Goal: Task Accomplishment & Management: Use online tool/utility

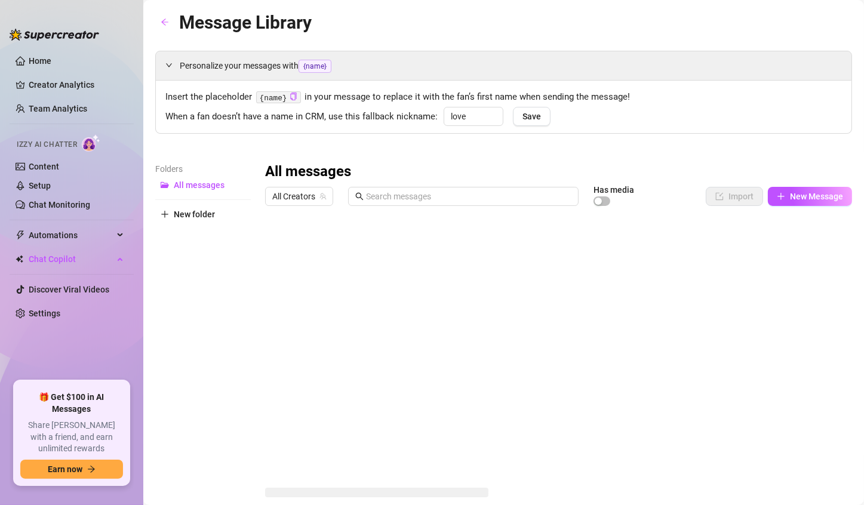
type input "love"
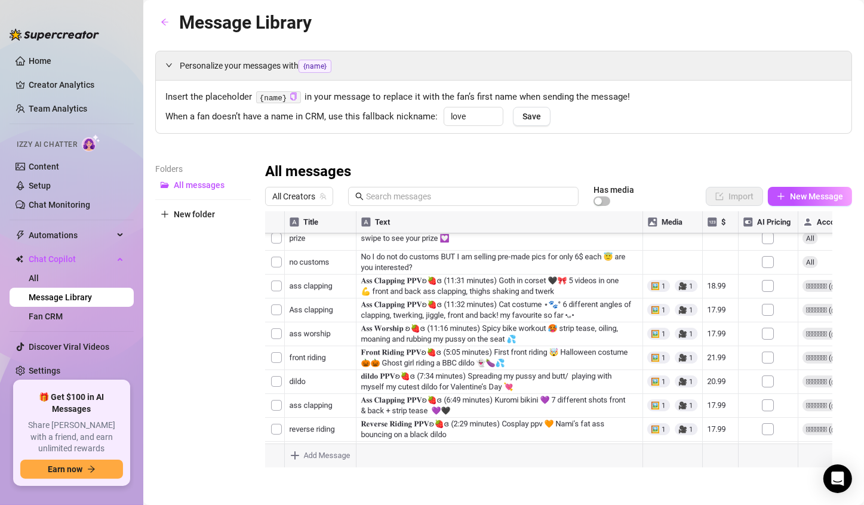
scroll to position [128, 0]
click at [719, 284] on div at bounding box center [553, 344] width 577 height 266
click at [716, 284] on div at bounding box center [553, 344] width 577 height 266
click at [714, 282] on textarea "18.99" at bounding box center [720, 284] width 27 height 11
type textarea "19.99"
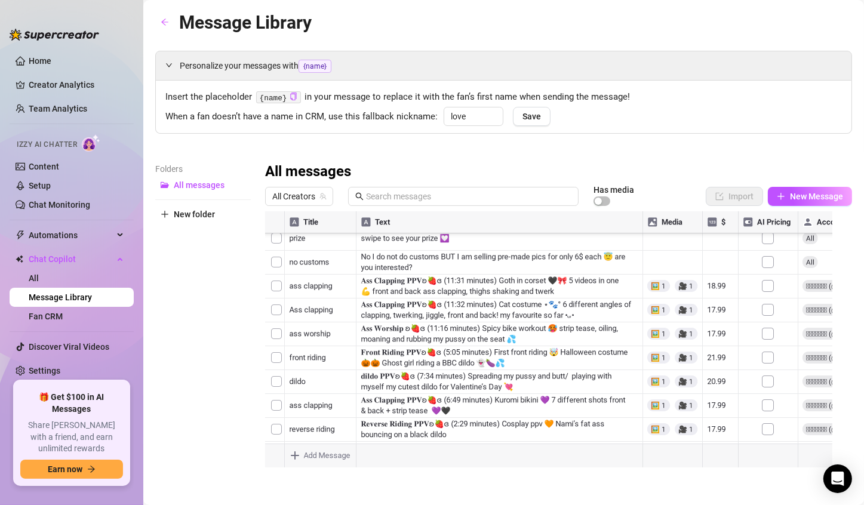
click at [714, 305] on div at bounding box center [553, 344] width 577 height 266
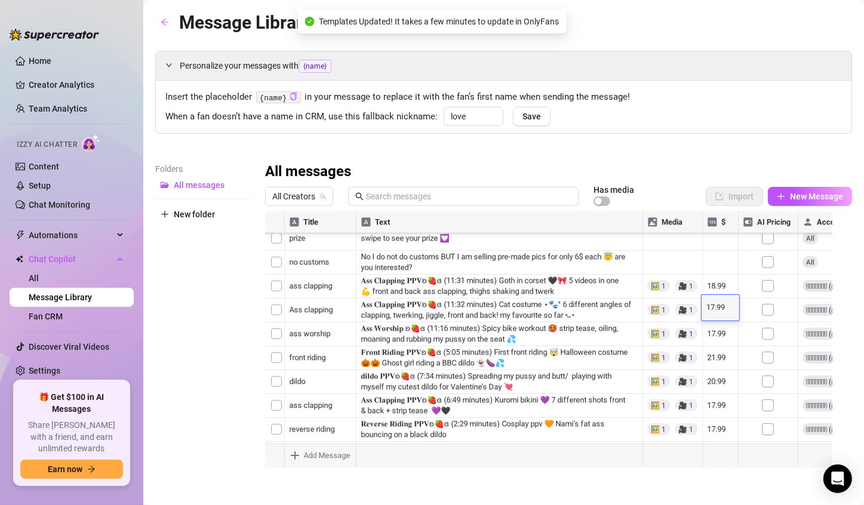
click at [714, 305] on textarea "17.99" at bounding box center [720, 308] width 27 height 11
type textarea "18.99"
click at [714, 329] on div at bounding box center [553, 344] width 577 height 266
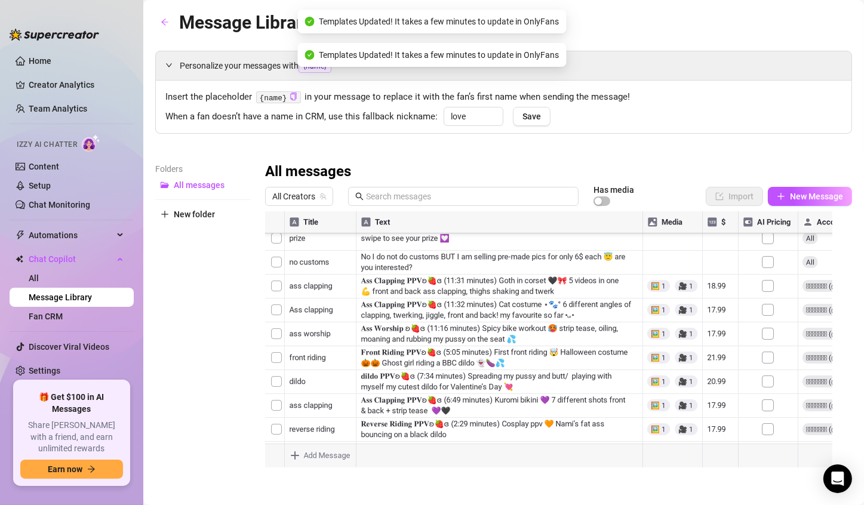
click at [714, 329] on div at bounding box center [553, 344] width 577 height 266
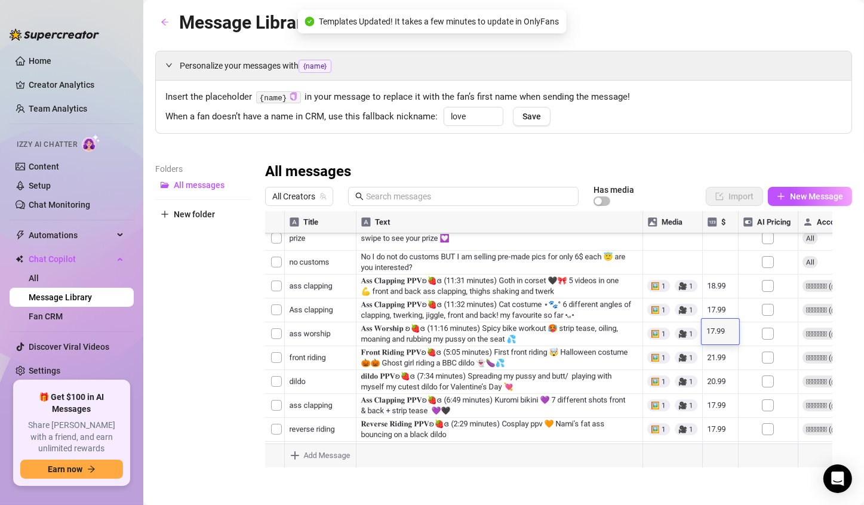
click at [716, 330] on textarea "17.99" at bounding box center [720, 331] width 27 height 11
type textarea "18.99"
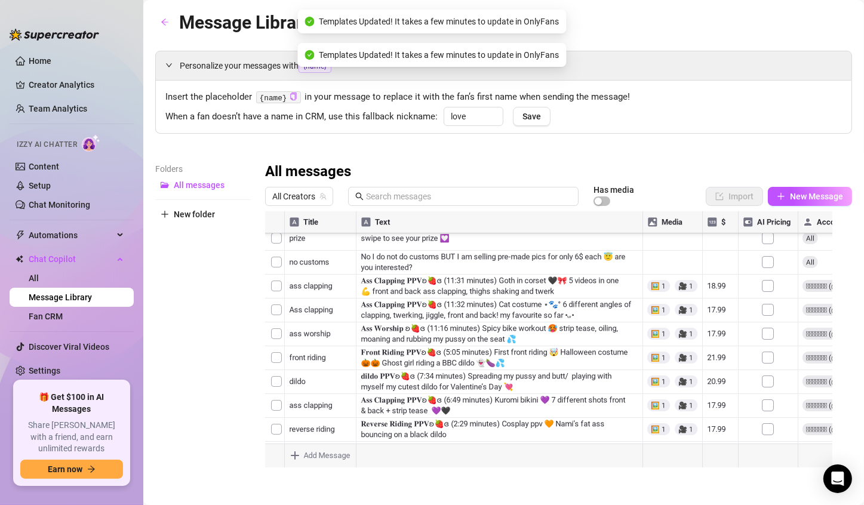
click at [716, 359] on div at bounding box center [553, 344] width 577 height 266
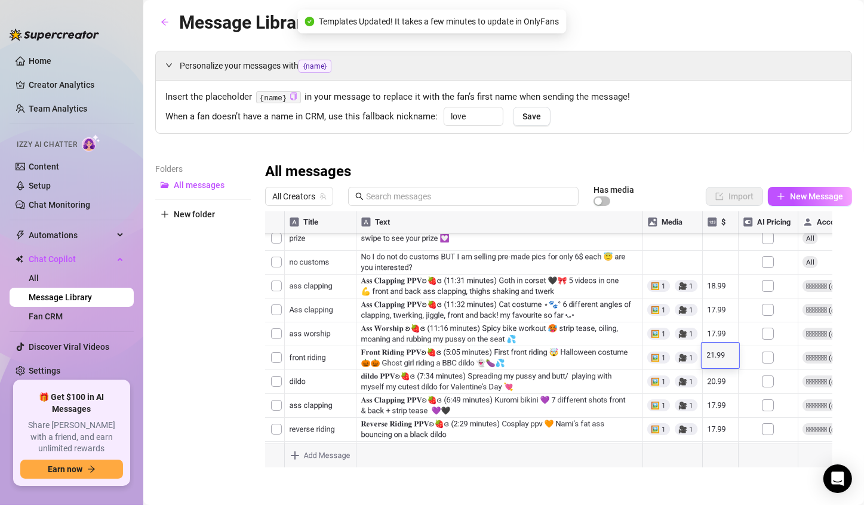
click at [713, 351] on textarea "21.99" at bounding box center [720, 355] width 27 height 11
type textarea "22.99"
click at [717, 375] on div at bounding box center [553, 344] width 577 height 266
click at [715, 380] on div at bounding box center [553, 344] width 577 height 266
click at [715, 380] on textarea "20.99" at bounding box center [720, 379] width 27 height 11
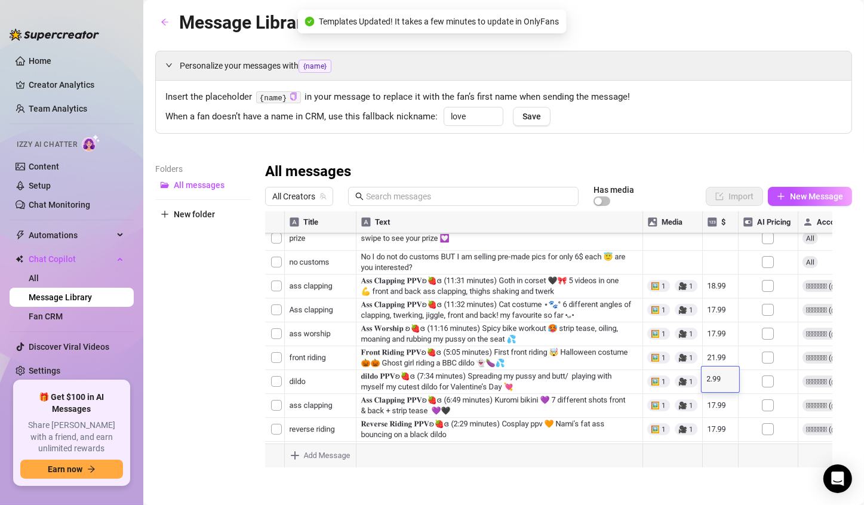
type textarea "21.99"
click at [766, 133] on div "Insert the placeholder {name} in your message to replace it with the fan’s firs…" at bounding box center [503, 107] width 695 height 53
click at [713, 294] on div at bounding box center [553, 344] width 577 height 266
click at [716, 295] on div at bounding box center [553, 344] width 577 height 266
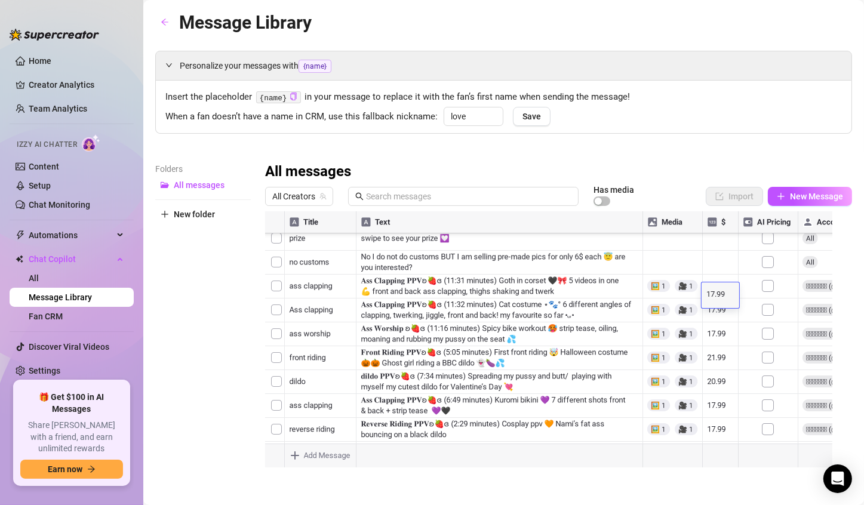
click at [713, 295] on textarea "17.99" at bounding box center [720, 294] width 27 height 11
type textarea "18.99"
click at [714, 317] on div at bounding box center [553, 344] width 577 height 266
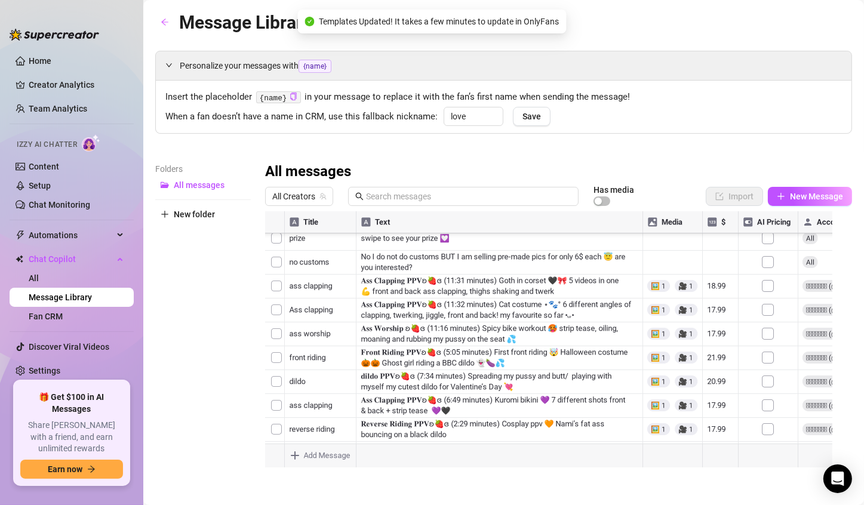
click at [714, 317] on div at bounding box center [553, 344] width 577 height 266
click at [714, 318] on textarea "17.99" at bounding box center [720, 318] width 27 height 11
type textarea "18.99"
click at [714, 345] on div at bounding box center [553, 344] width 577 height 266
click at [718, 344] on div at bounding box center [553, 344] width 577 height 266
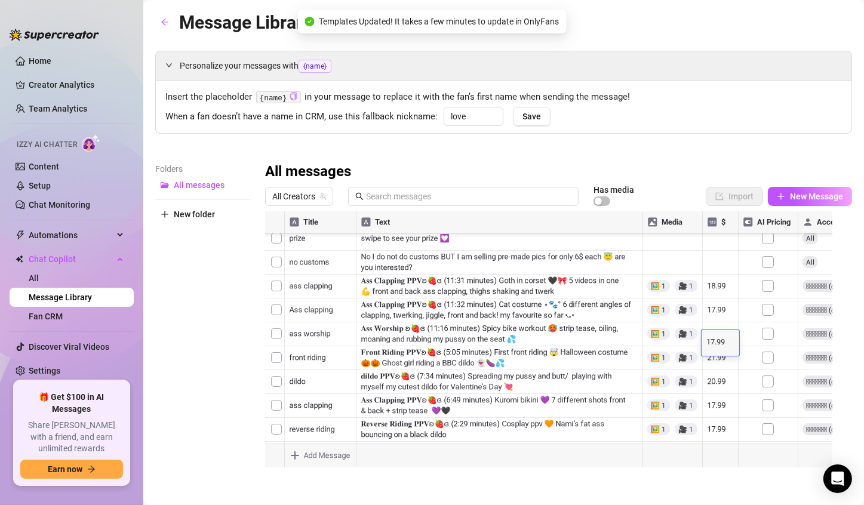
click at [714, 341] on textarea "17.99" at bounding box center [720, 342] width 27 height 11
type textarea "18.99"
click at [714, 365] on div at bounding box center [553, 344] width 577 height 266
click at [715, 368] on div at bounding box center [553, 344] width 577 height 266
click at [715, 368] on textarea "17.99" at bounding box center [720, 366] width 27 height 11
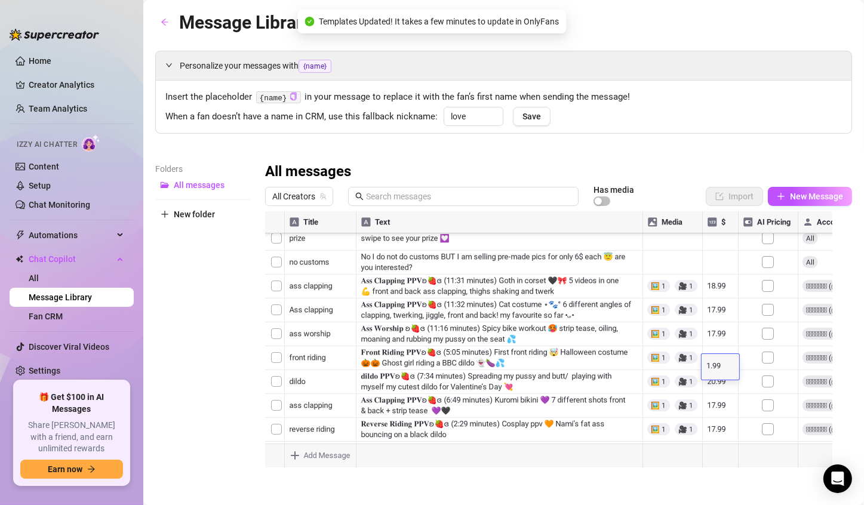
type textarea "18.99"
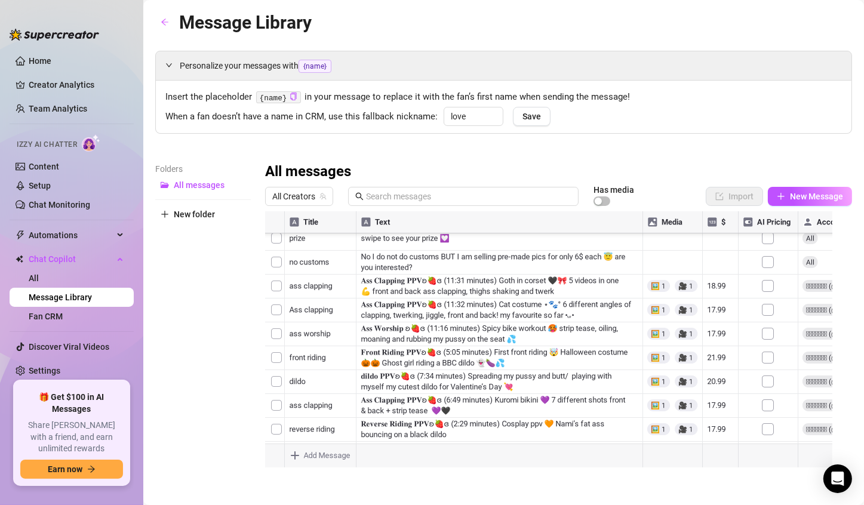
click at [717, 390] on div at bounding box center [553, 344] width 577 height 266
click at [713, 389] on div at bounding box center [553, 344] width 577 height 266
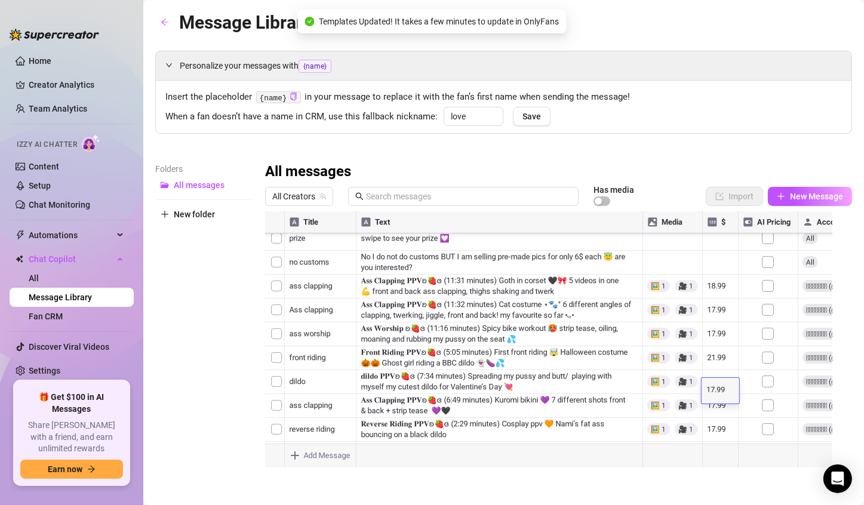
click at [713, 389] on textarea "17.99" at bounding box center [720, 390] width 27 height 11
type textarea "18.99"
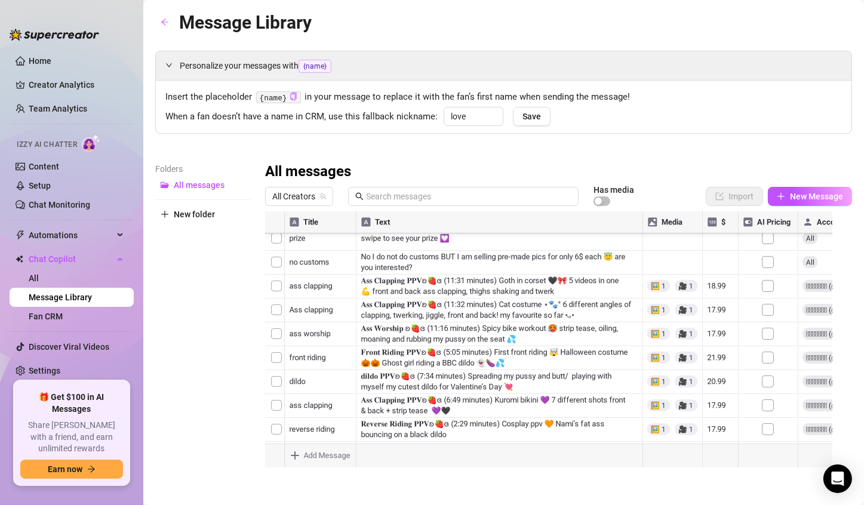
click at [753, 149] on div "Personalize your messages with {name} Insert the placeholder {name} in your mes…" at bounding box center [503, 264] width 697 height 427
click at [706, 295] on div at bounding box center [553, 344] width 577 height 266
click at [706, 296] on textarea "16.99" at bounding box center [712, 296] width 27 height 11
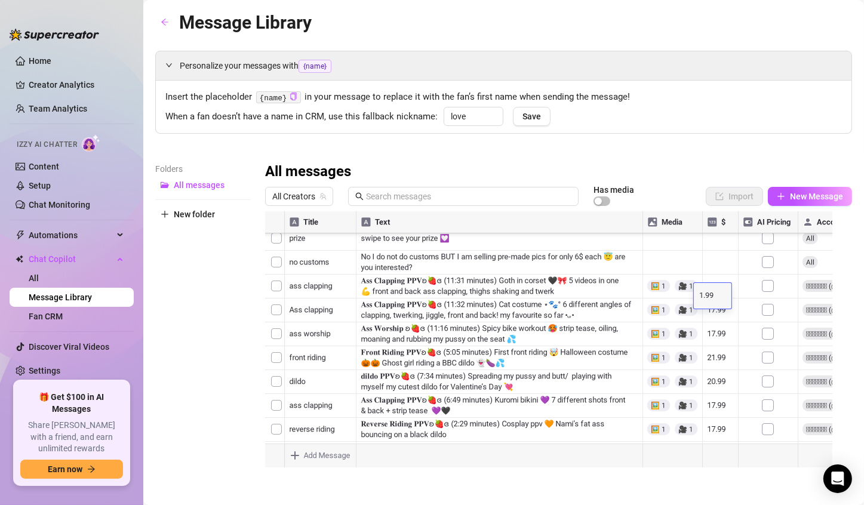
type textarea "17.99"
click at [702, 269] on div at bounding box center [553, 344] width 577 height 266
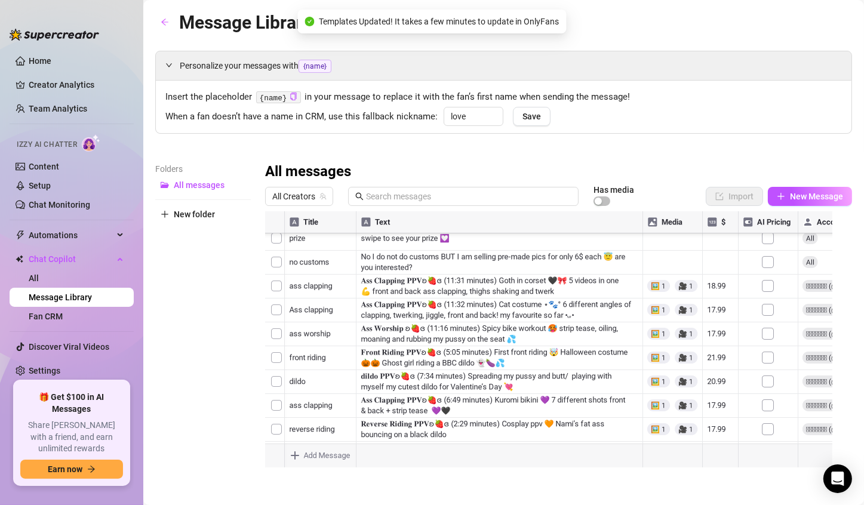
click at [708, 272] on div at bounding box center [553, 344] width 577 height 266
click at [706, 272] on textarea "22.99" at bounding box center [712, 272] width 27 height 11
type textarea "23.99"
click at [706, 321] on div at bounding box center [553, 344] width 577 height 266
click at [756, 159] on div "Personalize your messages with {name} Insert the placeholder {name} in your mes…" at bounding box center [503, 264] width 697 height 427
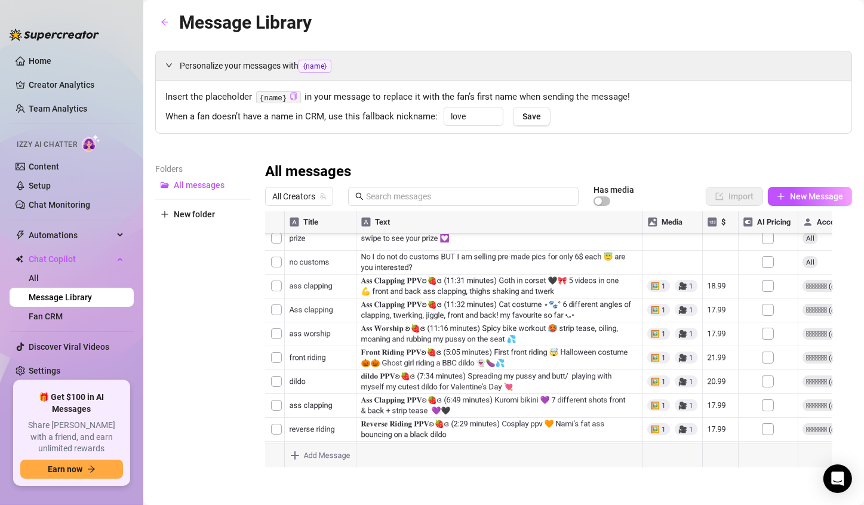
scroll to position [8, 0]
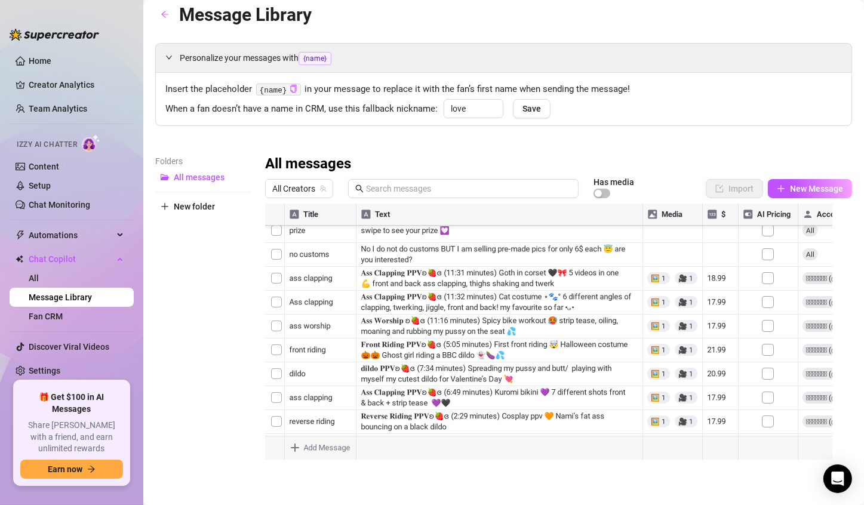
click at [711, 394] on div at bounding box center [553, 337] width 577 height 266
click at [711, 394] on textarea "5.99" at bounding box center [720, 394] width 27 height 11
type textarea "12.99"
type textarea "5"
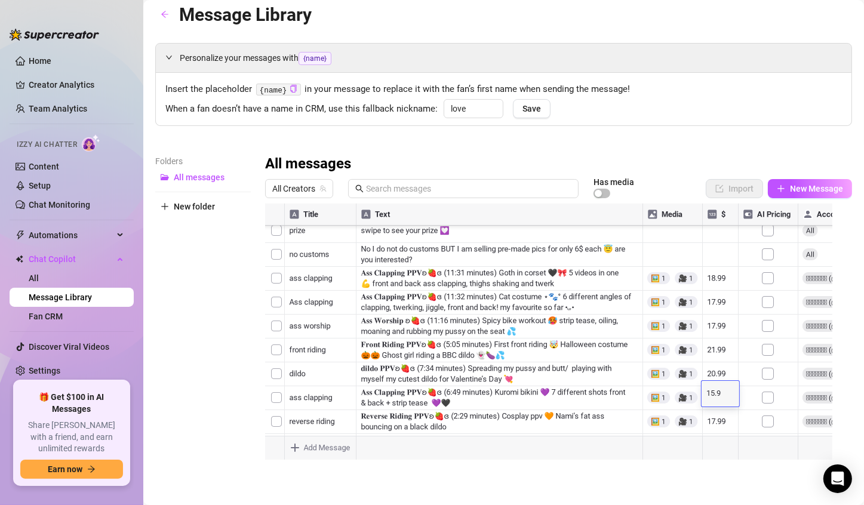
type textarea "15.99"
click at [713, 368] on div at bounding box center [553, 337] width 577 height 266
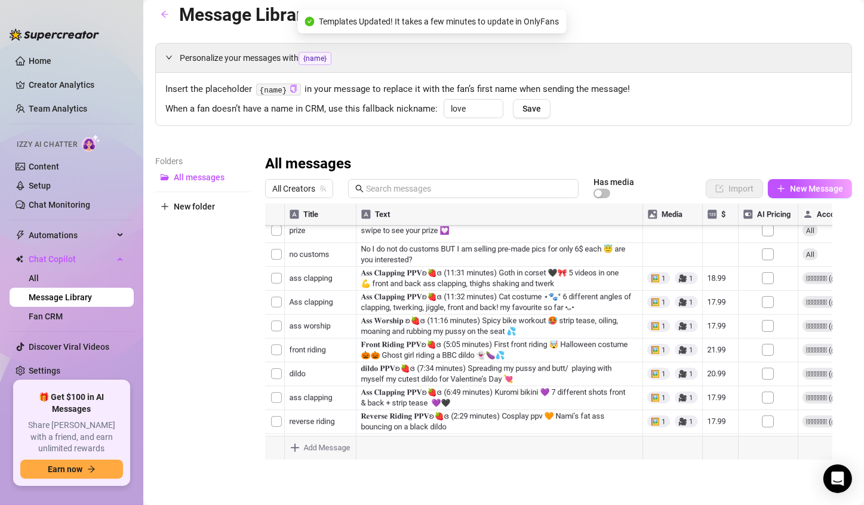
click at [716, 369] on div at bounding box center [553, 337] width 577 height 266
click at [713, 368] on textarea "13.99" at bounding box center [720, 370] width 27 height 11
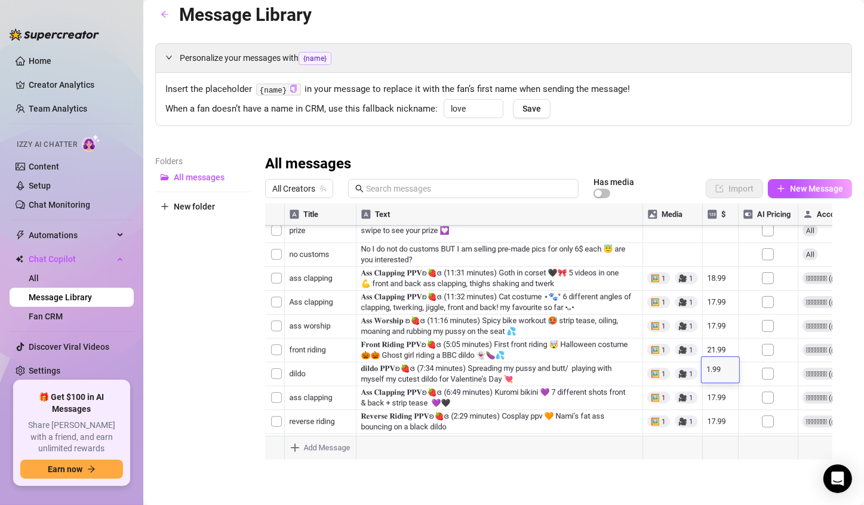
type textarea "14.99"
click at [719, 344] on div at bounding box center [553, 337] width 577 height 266
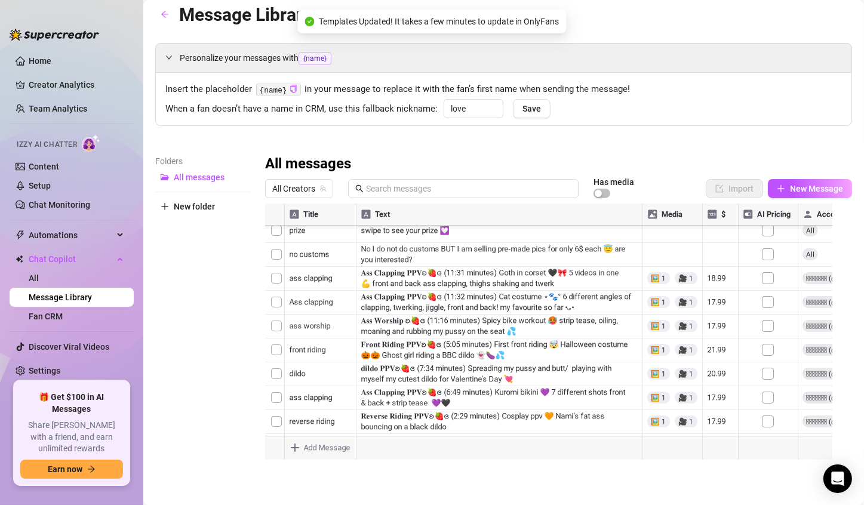
click at [714, 343] on div at bounding box center [553, 337] width 577 height 266
click at [714, 343] on textarea "14.99" at bounding box center [720, 346] width 27 height 11
type textarea "15.99"
click at [711, 321] on div at bounding box center [553, 337] width 577 height 266
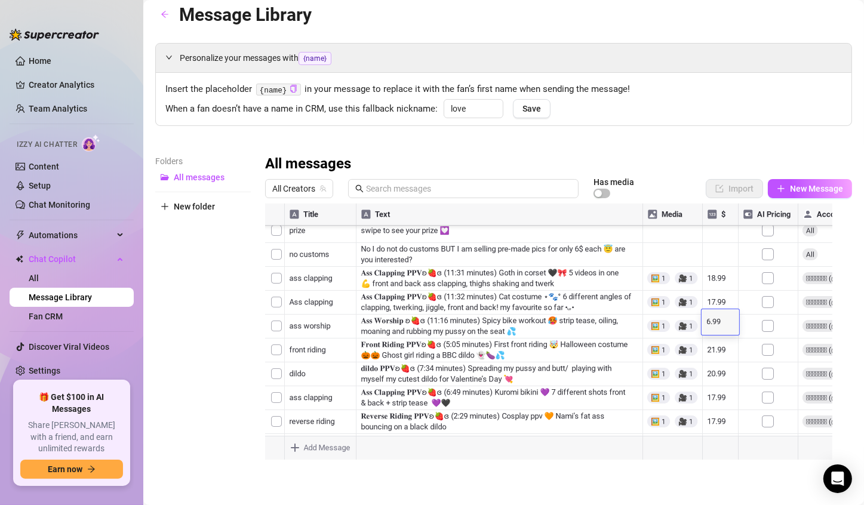
click at [707, 322] on textarea "6.99" at bounding box center [720, 322] width 27 height 11
type textarea "16.99"
click at [713, 301] on div at bounding box center [553, 337] width 577 height 266
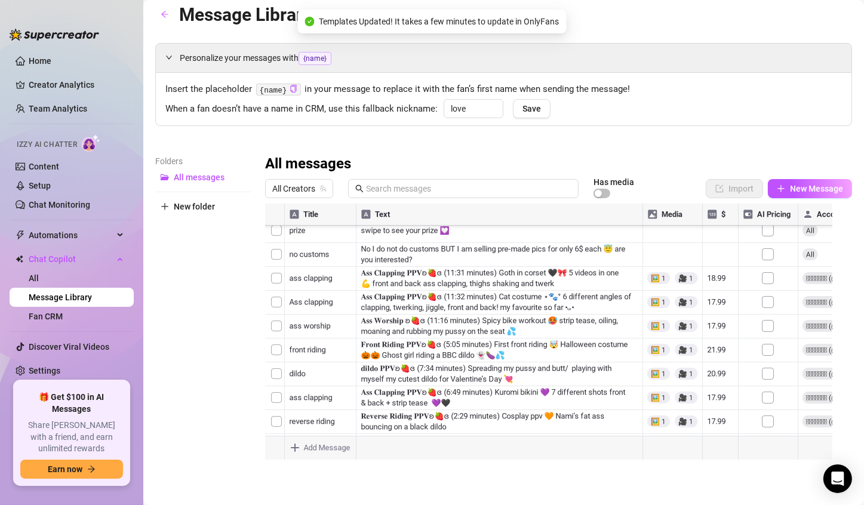
click at [713, 301] on div at bounding box center [553, 337] width 577 height 266
click at [713, 300] on textarea "12.99" at bounding box center [720, 298] width 27 height 11
type textarea "14.99"
click at [757, 146] on div "Personalize your messages with {name} Insert the placeholder {name} in your mes…" at bounding box center [503, 256] width 697 height 427
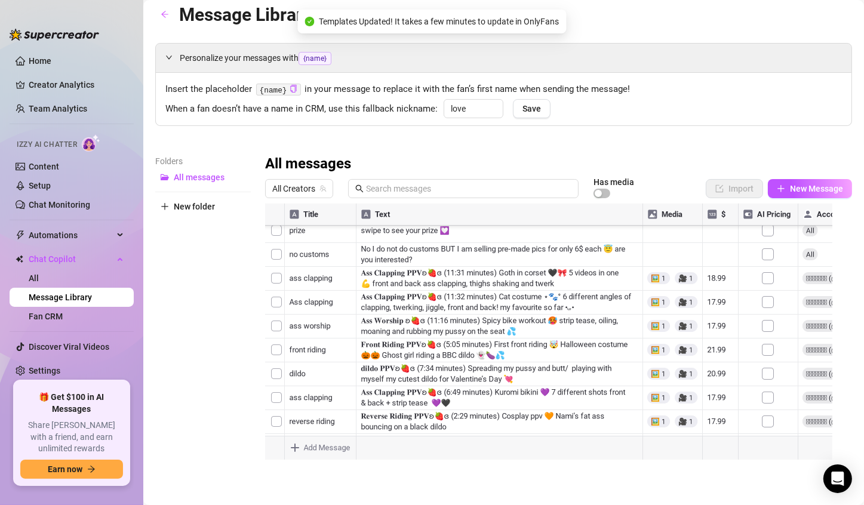
click at [712, 326] on div at bounding box center [553, 337] width 577 height 266
click at [714, 318] on div at bounding box center [553, 337] width 577 height 266
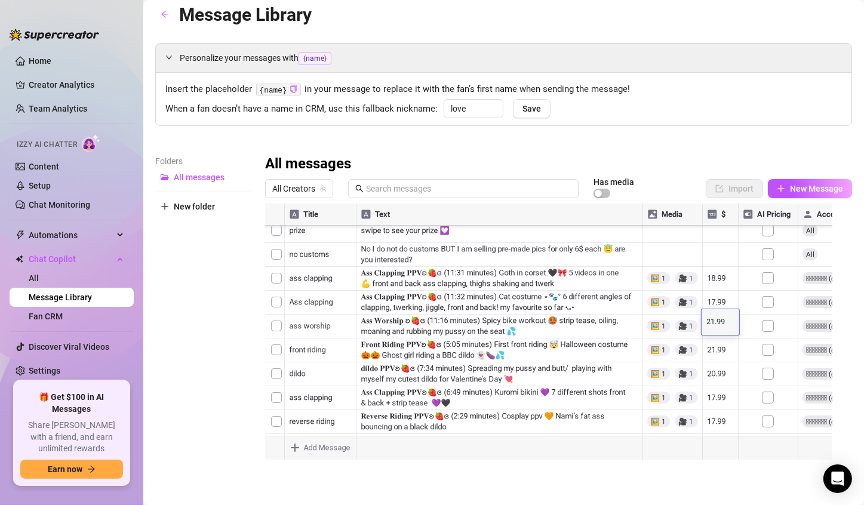
click at [714, 318] on textarea "21.99" at bounding box center [720, 322] width 27 height 11
type textarea "22.99"
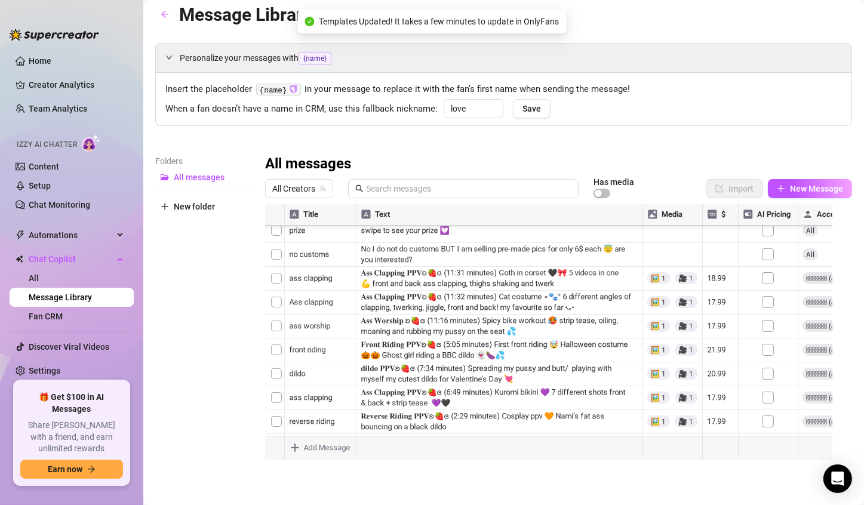
click at [720, 290] on div at bounding box center [553, 337] width 577 height 266
click at [719, 276] on div at bounding box center [553, 337] width 577 height 266
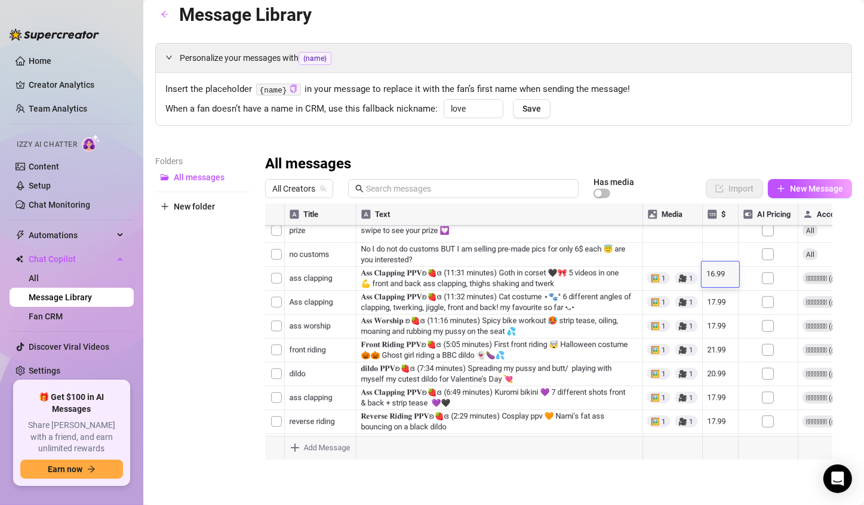
click at [714, 275] on textarea "16.99" at bounding box center [720, 274] width 27 height 11
type textarea "17.99"
click at [793, 119] on div "Insert the placeholder {name} in your message to replace it with the fan’s firs…" at bounding box center [503, 99] width 695 height 53
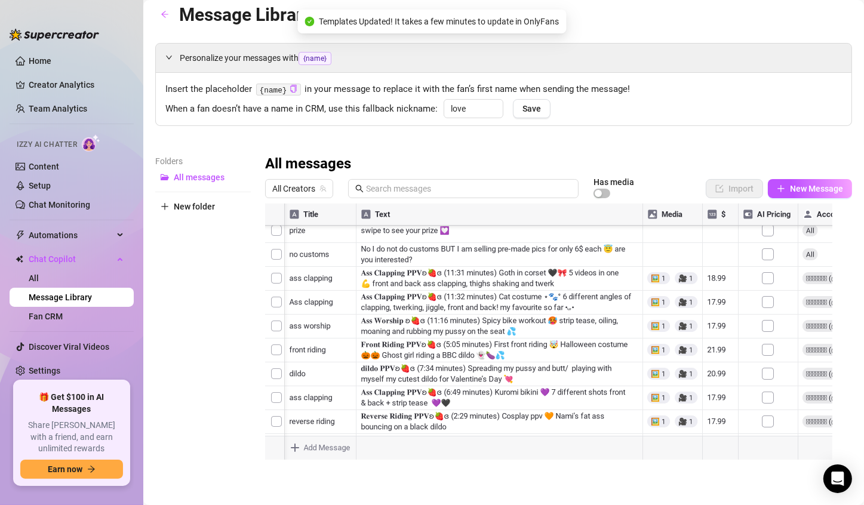
scroll to position [1664, 30]
click at [685, 340] on div at bounding box center [553, 337] width 577 height 266
click at [685, 318] on div at bounding box center [553, 337] width 577 height 266
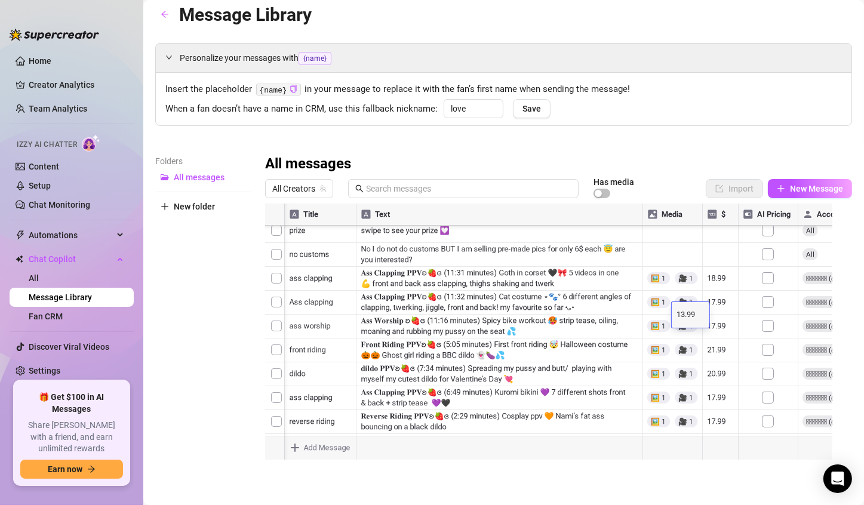
click at [685, 318] on textarea "13.99" at bounding box center [689, 315] width 27 height 11
type textarea "14.99"
click at [682, 344] on div at bounding box center [553, 337] width 577 height 266
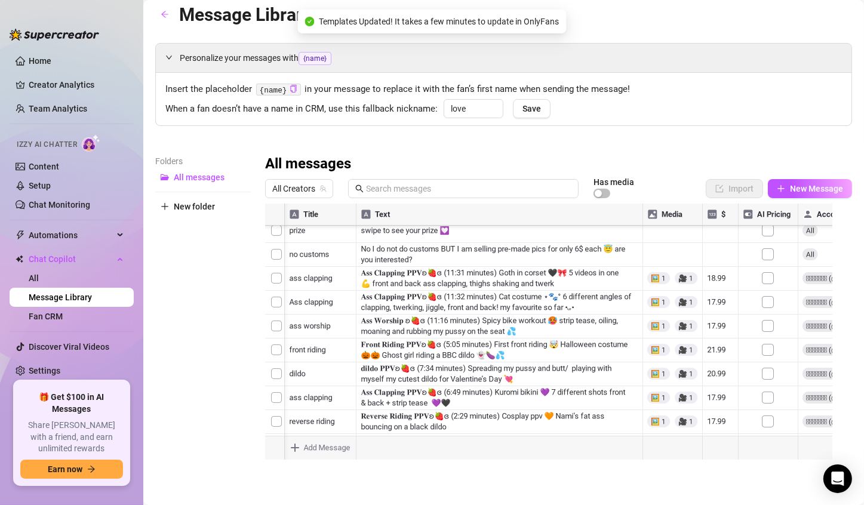
click at [688, 335] on div at bounding box center [553, 337] width 577 height 266
click at [683, 339] on textarea "17.99" at bounding box center [689, 339] width 27 height 11
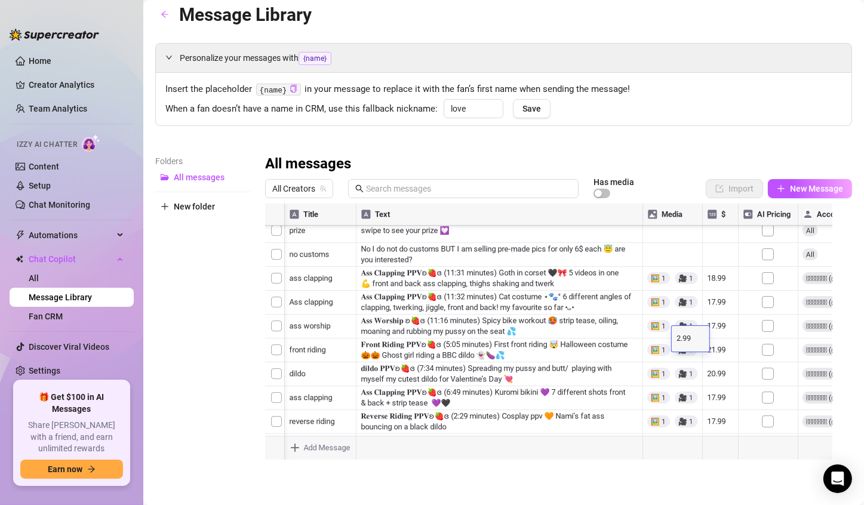
type textarea "21.99"
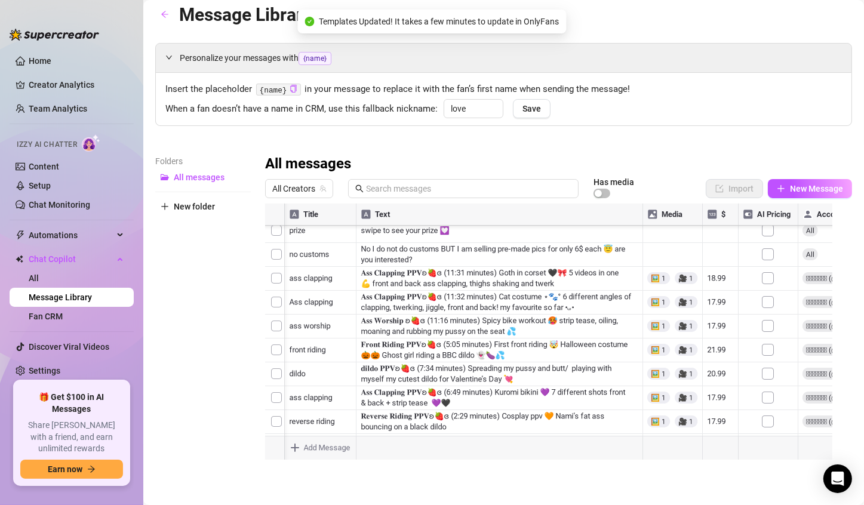
click at [782, 110] on div "When a fan doesn’t have a name in CRM, use this fallback nickname: love Save" at bounding box center [503, 107] width 676 height 17
click at [685, 341] on div at bounding box center [553, 337] width 577 height 266
click at [686, 334] on div at bounding box center [553, 337] width 577 height 266
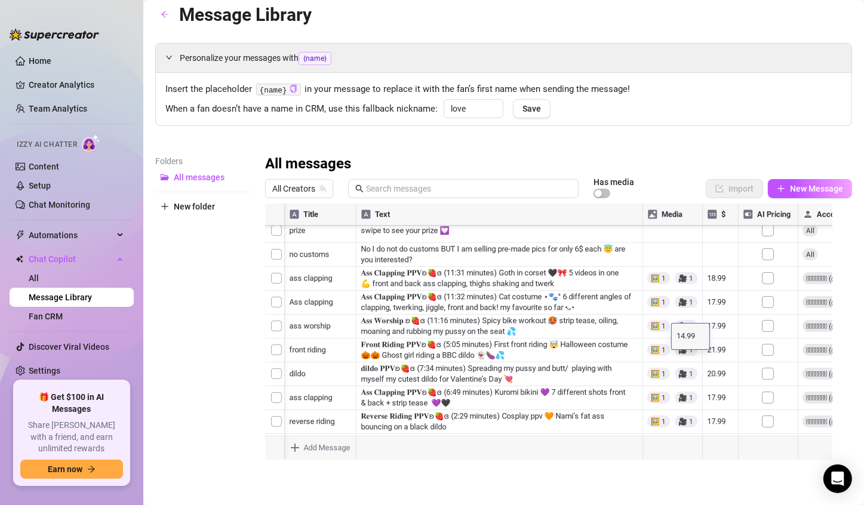
click at [684, 337] on textarea "14.99" at bounding box center [689, 336] width 27 height 11
type textarea "15.99"
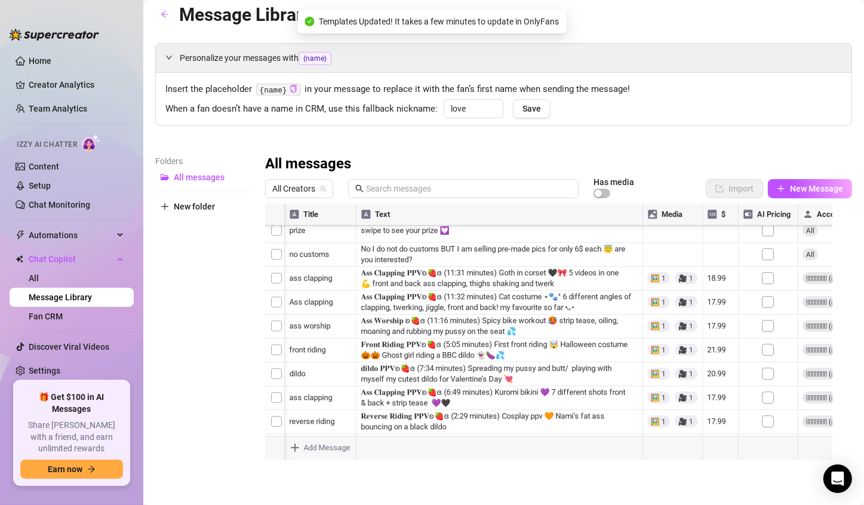
click at [683, 300] on div at bounding box center [553, 337] width 577 height 266
click at [682, 315] on div at bounding box center [553, 337] width 577 height 266
click at [685, 310] on textarea "14.99" at bounding box center [689, 312] width 27 height 11
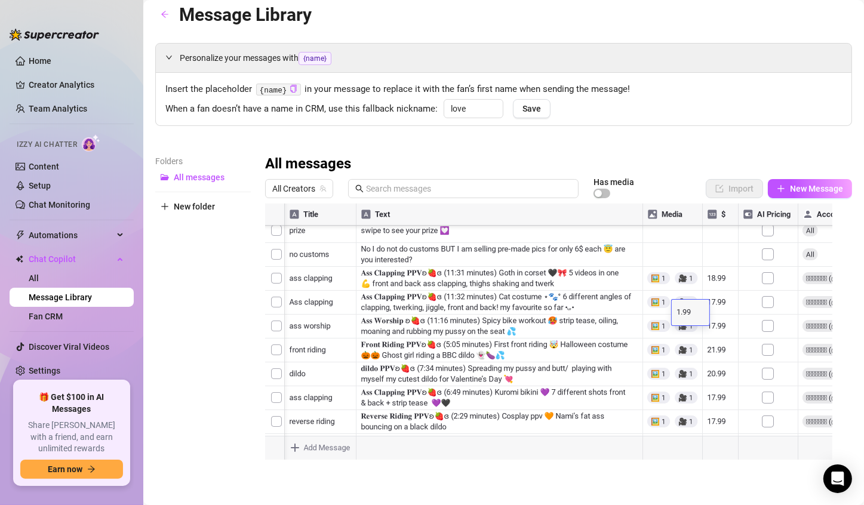
type textarea "17.99"
click at [677, 288] on div at bounding box center [553, 337] width 577 height 266
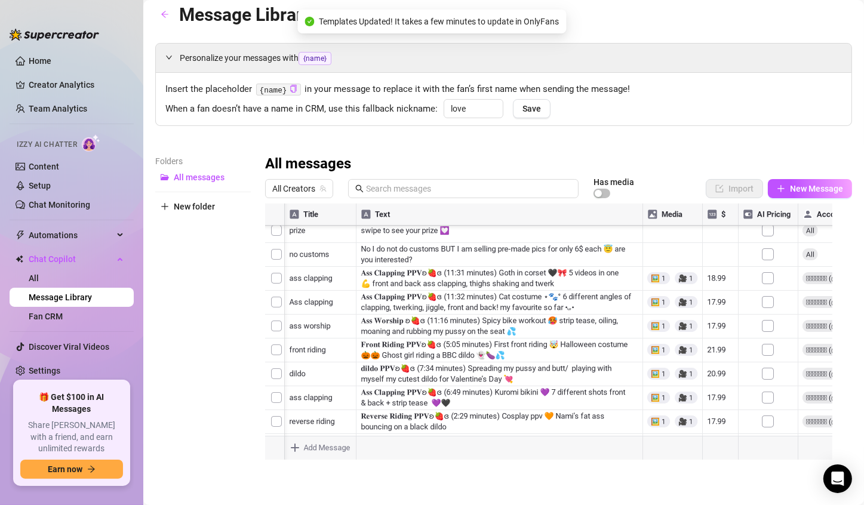
click at [677, 288] on div at bounding box center [553, 337] width 577 height 266
click at [692, 286] on textarea "13" at bounding box center [689, 289] width 27 height 11
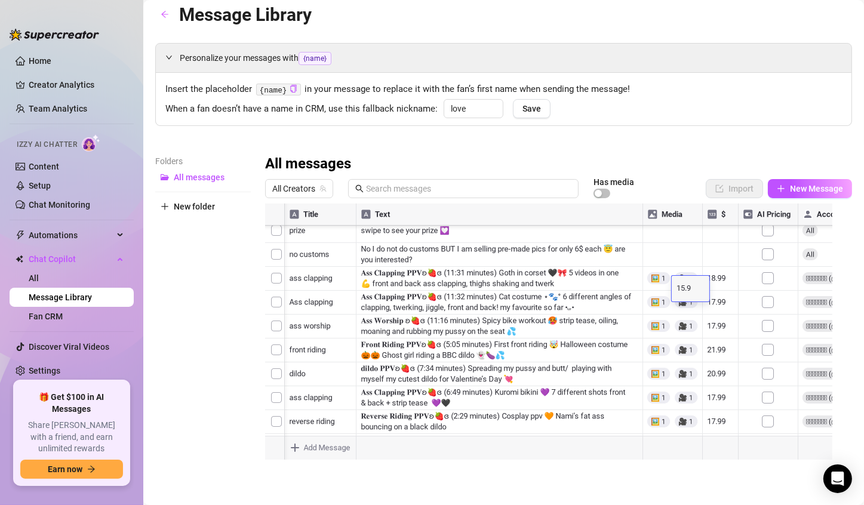
type textarea "15.99"
click at [769, 138] on div "Personalize your messages with {name} Insert the placeholder {name} in your mes…" at bounding box center [503, 256] width 697 height 427
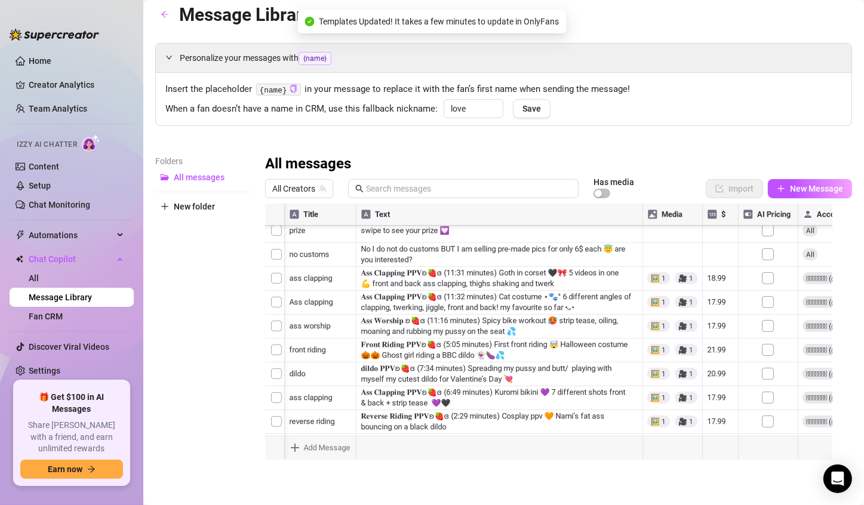
scroll to position [1561, 30]
click at [685, 329] on div at bounding box center [553, 337] width 577 height 266
click at [684, 323] on div at bounding box center [553, 337] width 577 height 266
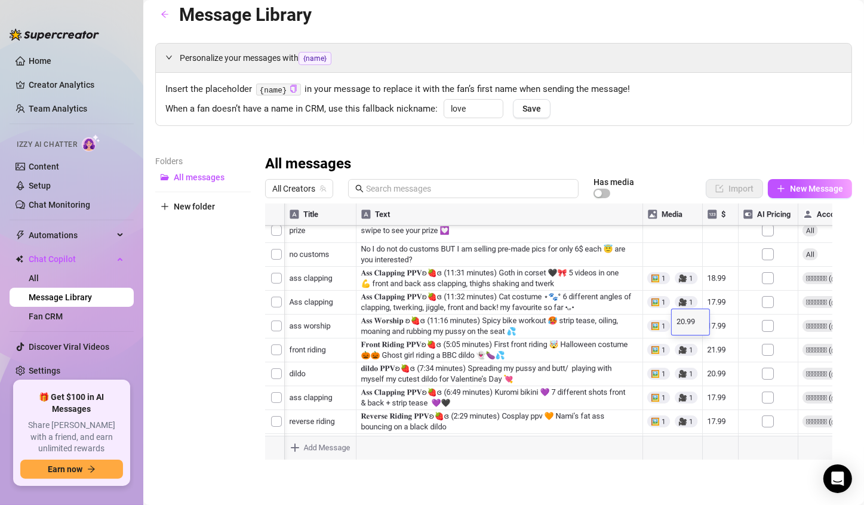
click at [684, 323] on textarea "20.99" at bounding box center [689, 322] width 27 height 11
type textarea "21.99"
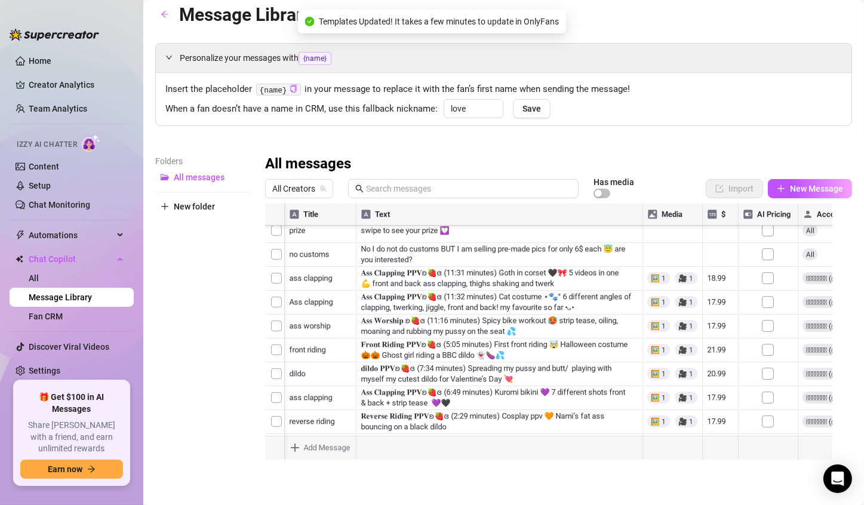
click at [687, 303] on div at bounding box center [553, 337] width 577 height 266
click at [685, 297] on textarea "14.99" at bounding box center [689, 298] width 27 height 11
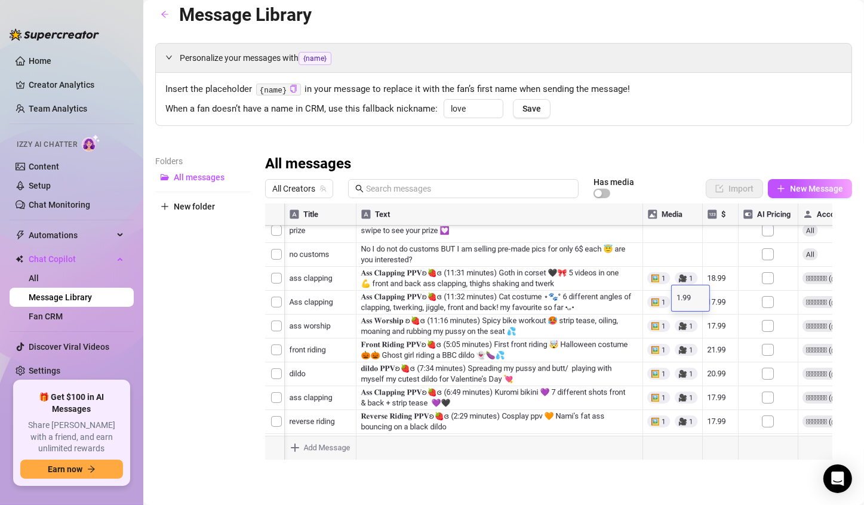
type textarea "15.99"
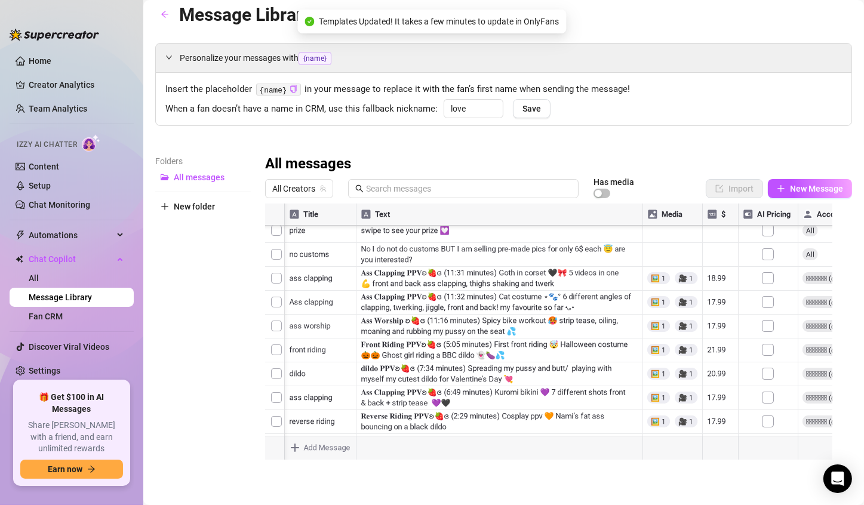
click at [761, 116] on div "Insert the placeholder {name} in your message to replace it with the fan’s firs…" at bounding box center [503, 99] width 695 height 53
click at [689, 316] on div at bounding box center [553, 337] width 577 height 266
click at [682, 316] on div at bounding box center [553, 337] width 577 height 266
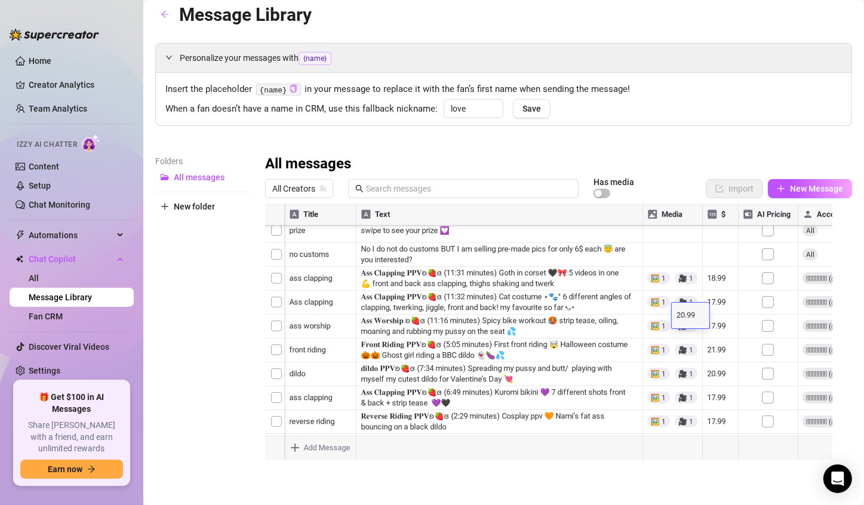
click at [683, 317] on textarea "20.99" at bounding box center [689, 315] width 27 height 11
type textarea "21.99"
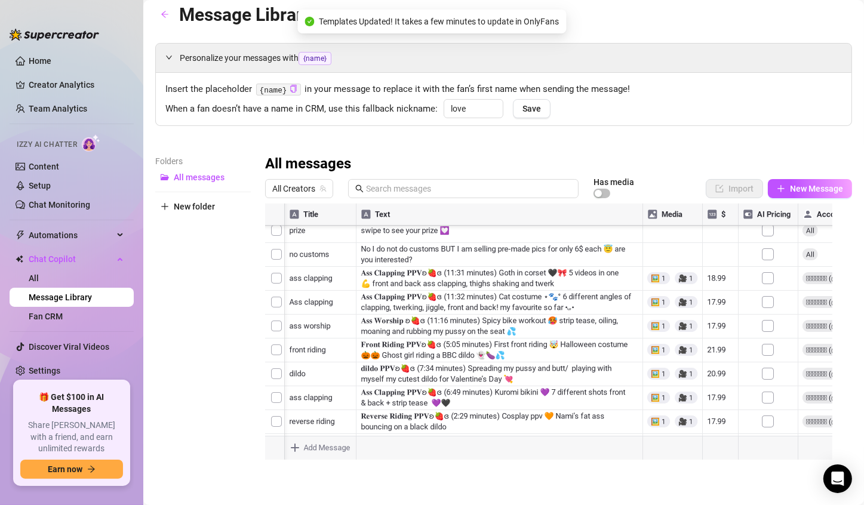
click at [687, 270] on div at bounding box center [553, 337] width 577 height 266
click at [685, 267] on textarea "13.99" at bounding box center [689, 268] width 27 height 11
click at [775, 133] on div "Personalize your messages with {name} Insert the placeholder {name} in your mes…" at bounding box center [503, 256] width 697 height 427
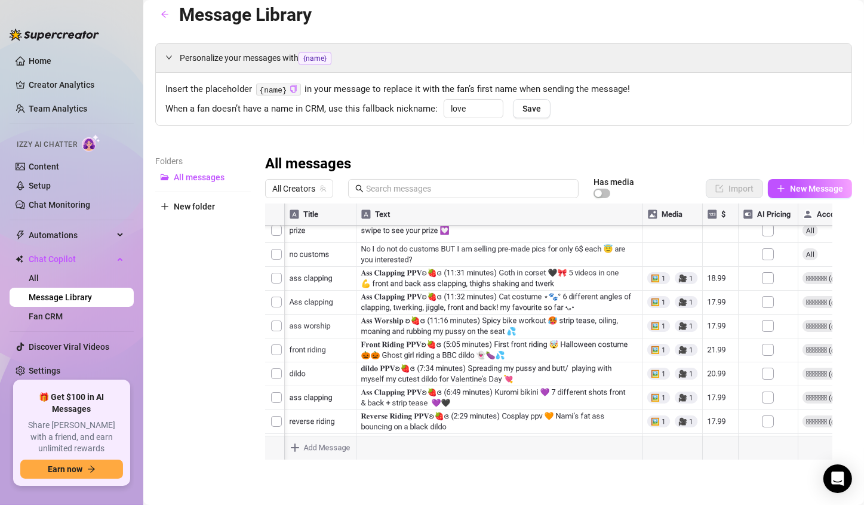
click at [677, 286] on div at bounding box center [553, 337] width 577 height 266
click at [673, 304] on div at bounding box center [553, 337] width 577 height 266
click at [673, 304] on textarea "9.99" at bounding box center [681, 304] width 27 height 11
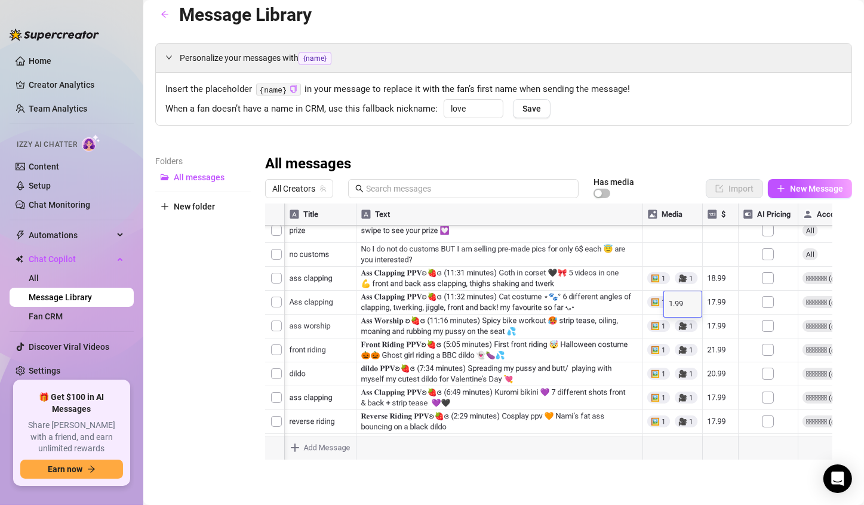
type textarea "11.99"
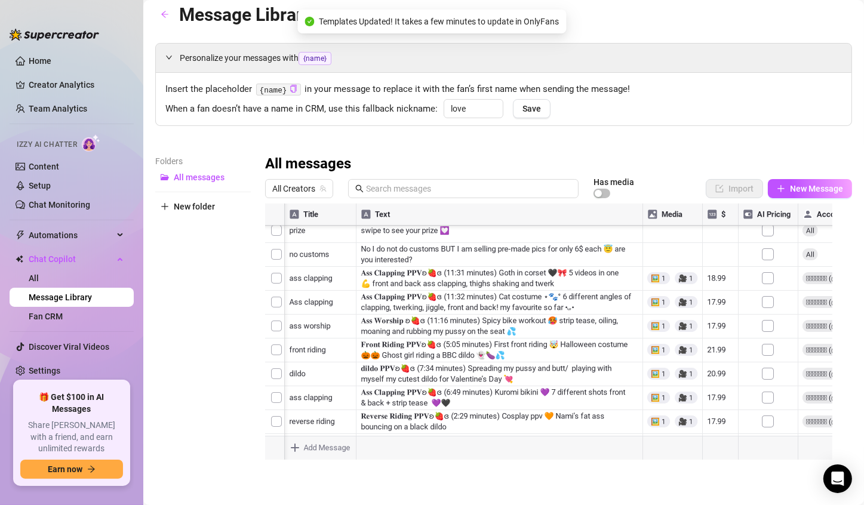
click at [673, 281] on div at bounding box center [553, 337] width 577 height 266
click at [765, 148] on div "Personalize your messages with {name} Insert the placeholder {name} in your mes…" at bounding box center [503, 256] width 697 height 427
click at [694, 127] on div "Personalize your messages with {name} Insert the placeholder {name} in your mes…" at bounding box center [503, 256] width 697 height 427
